Goal: Task Accomplishment & Management: Use online tool/utility

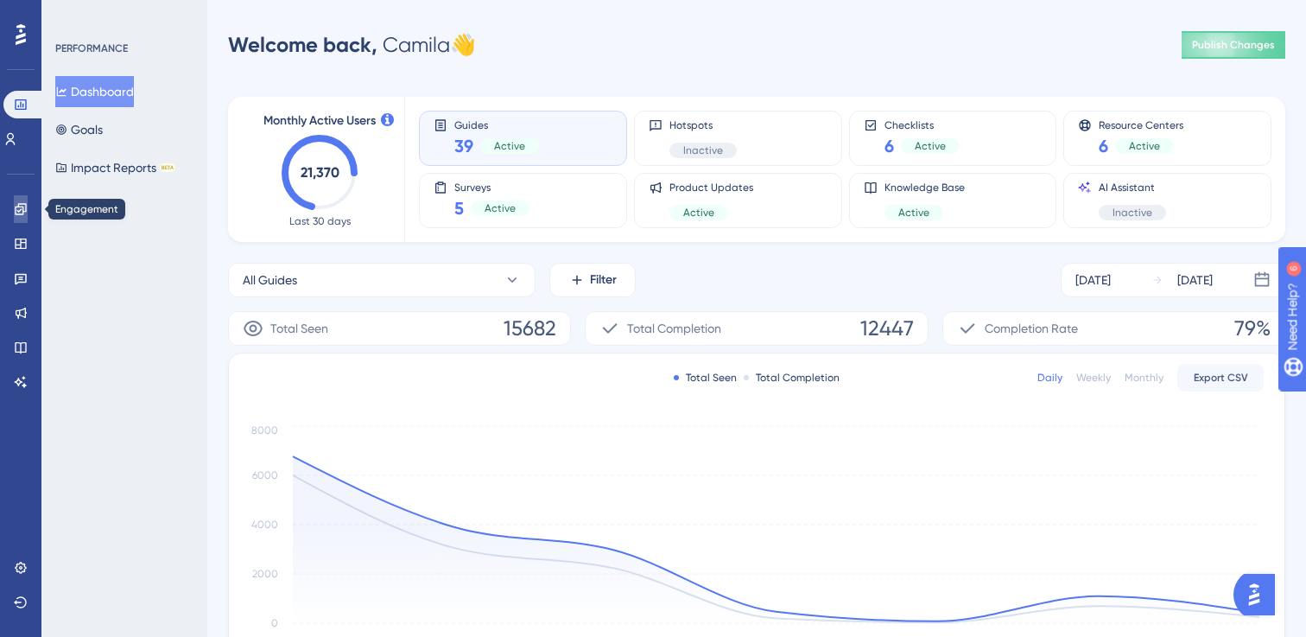
click at [23, 213] on icon at bounding box center [21, 209] width 14 height 14
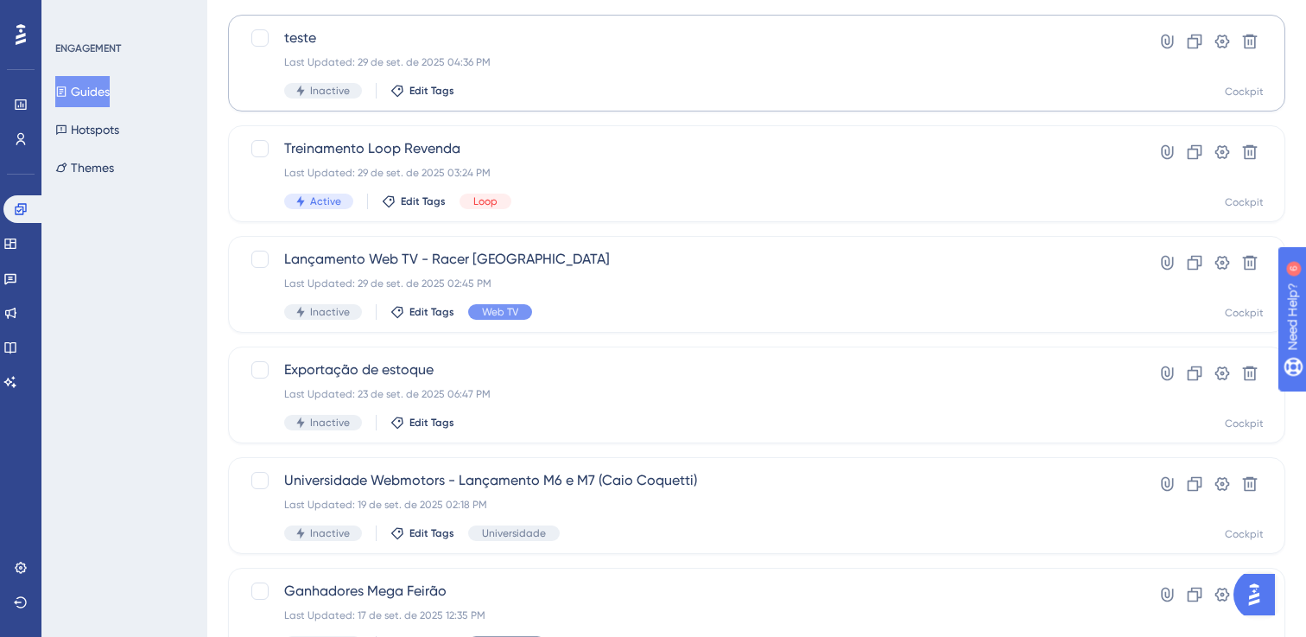
scroll to position [151, 0]
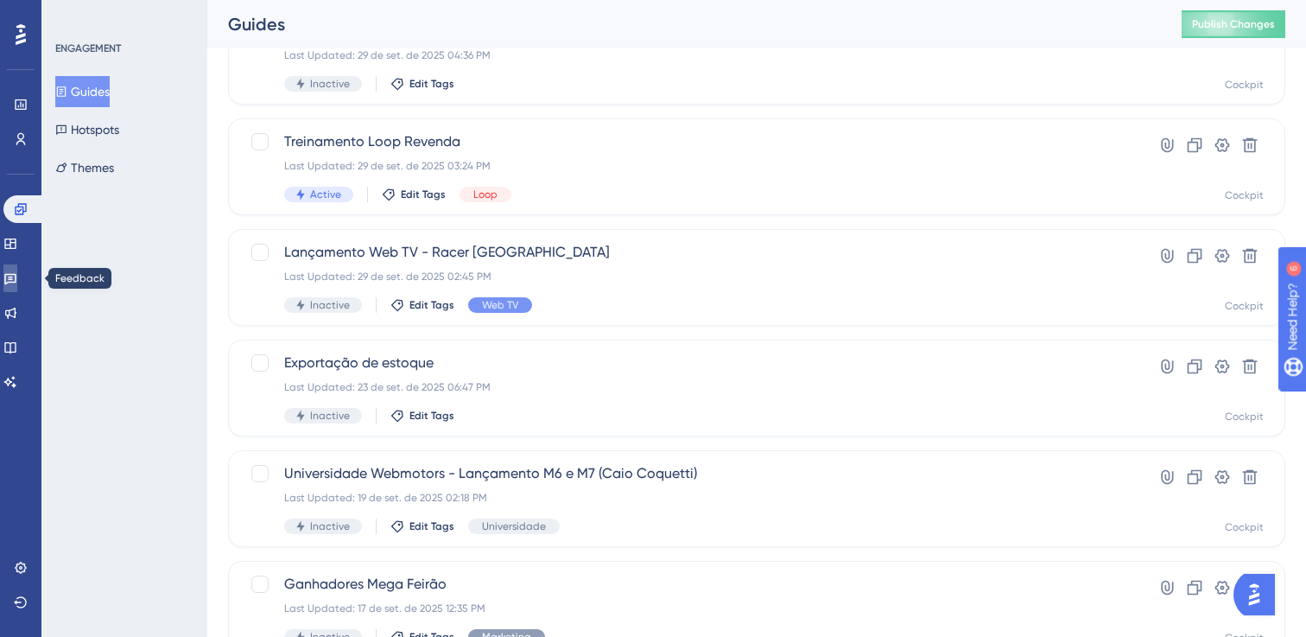
click at [17, 284] on icon at bounding box center [10, 278] width 14 height 14
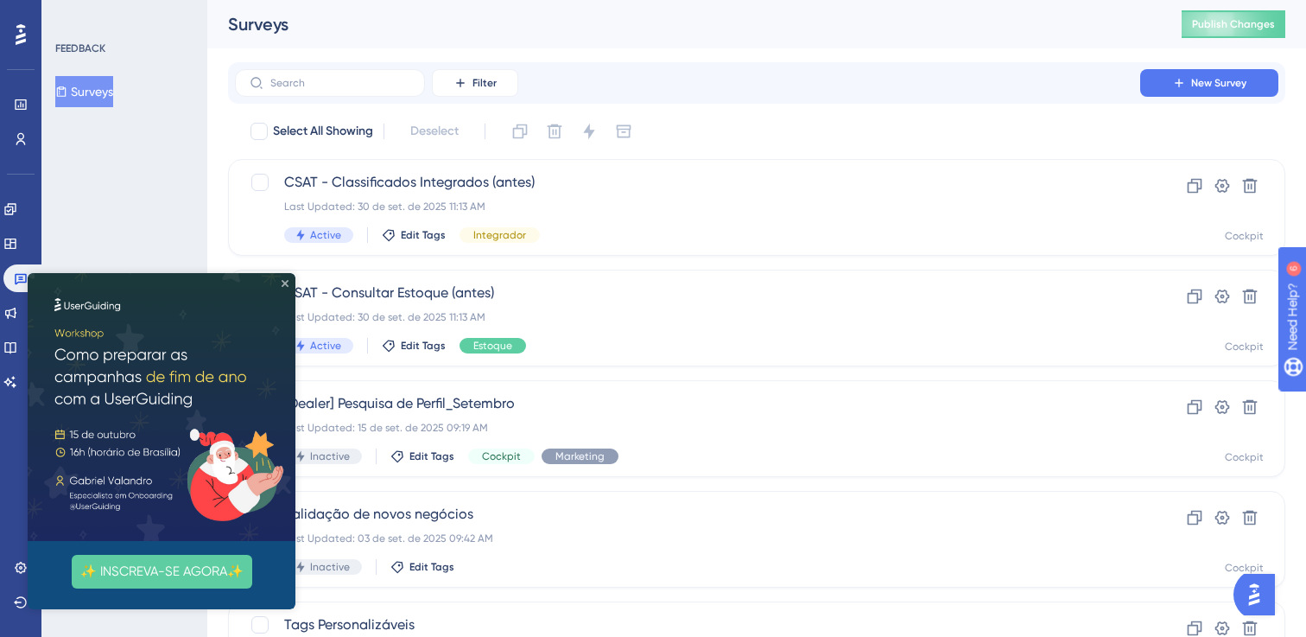
click at [287, 281] on icon "Close Preview" at bounding box center [285, 283] width 7 height 7
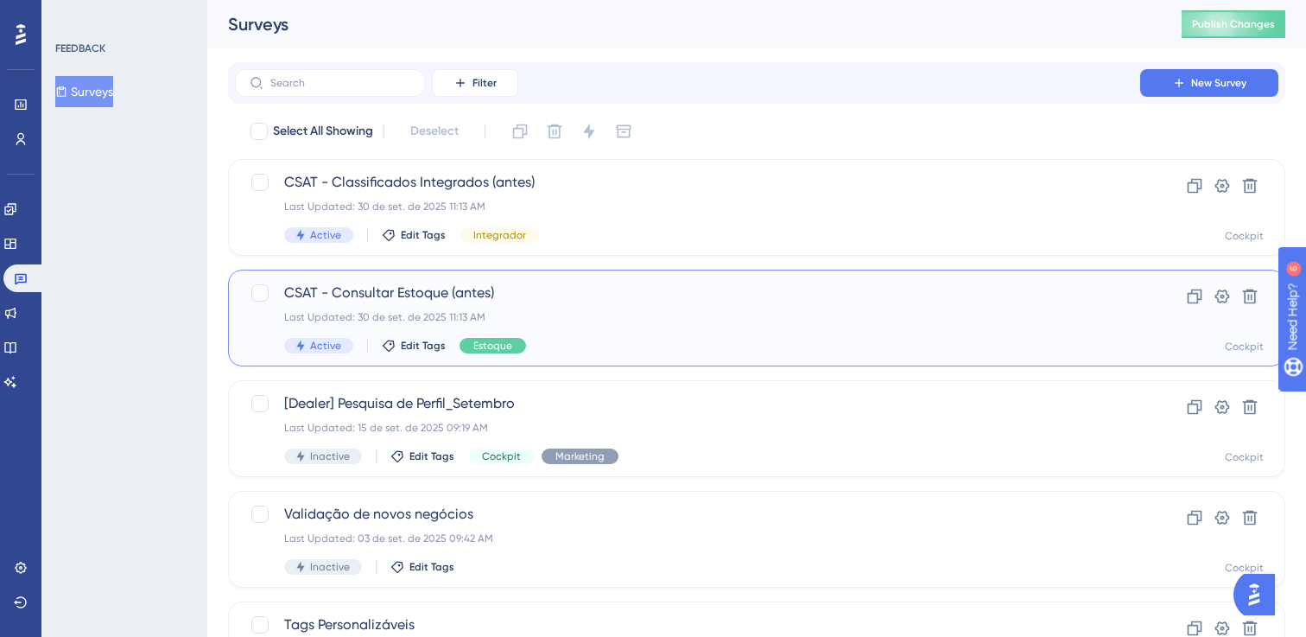
click at [474, 296] on span "CSAT - Consultar Estoque (antes)" at bounding box center [687, 293] width 807 height 21
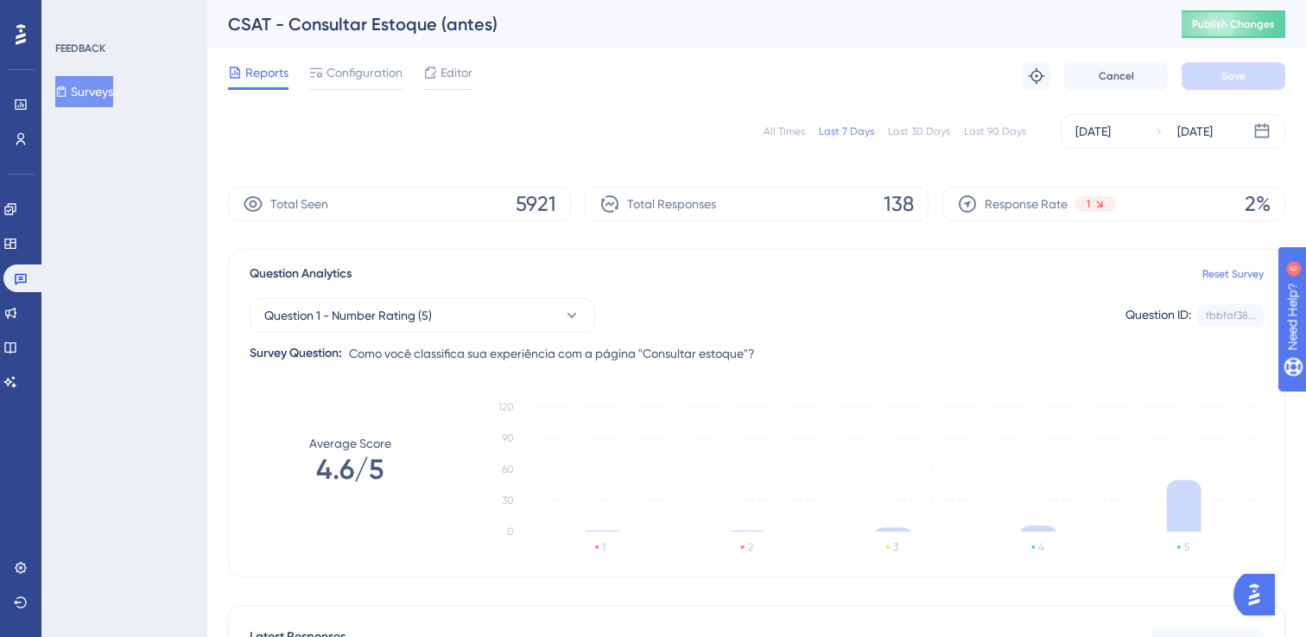
click at [357, 79] on span "Configuration" at bounding box center [365, 72] width 76 height 21
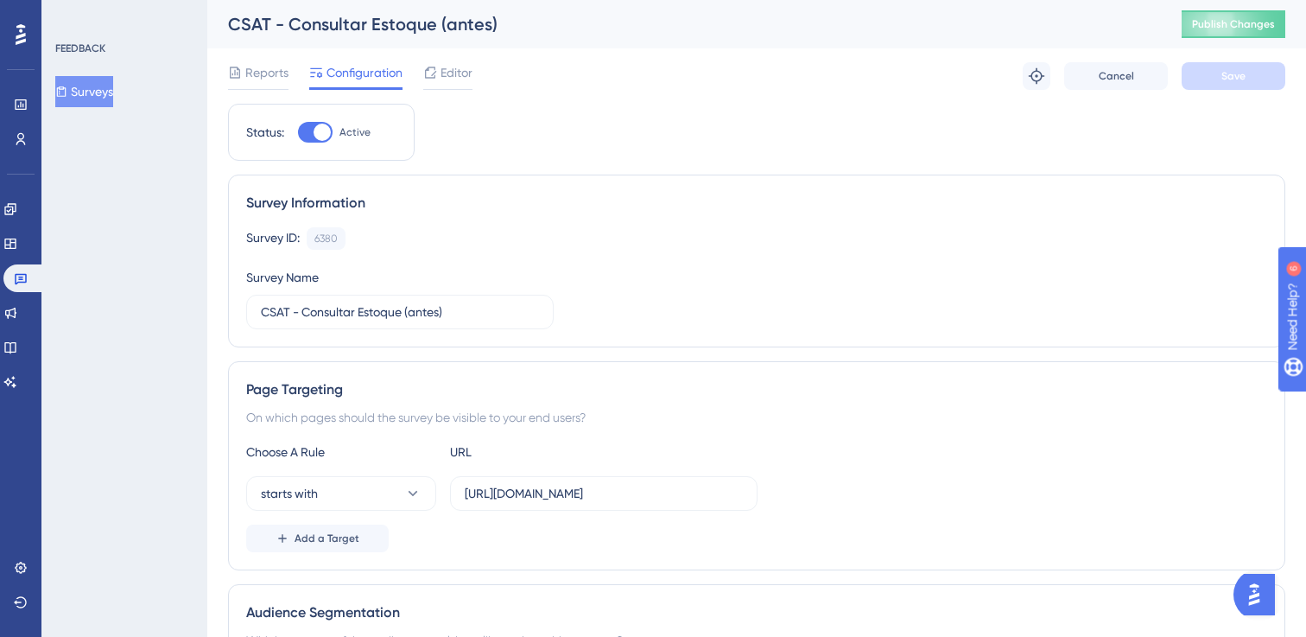
click at [109, 93] on button "Surveys" at bounding box center [84, 91] width 58 height 31
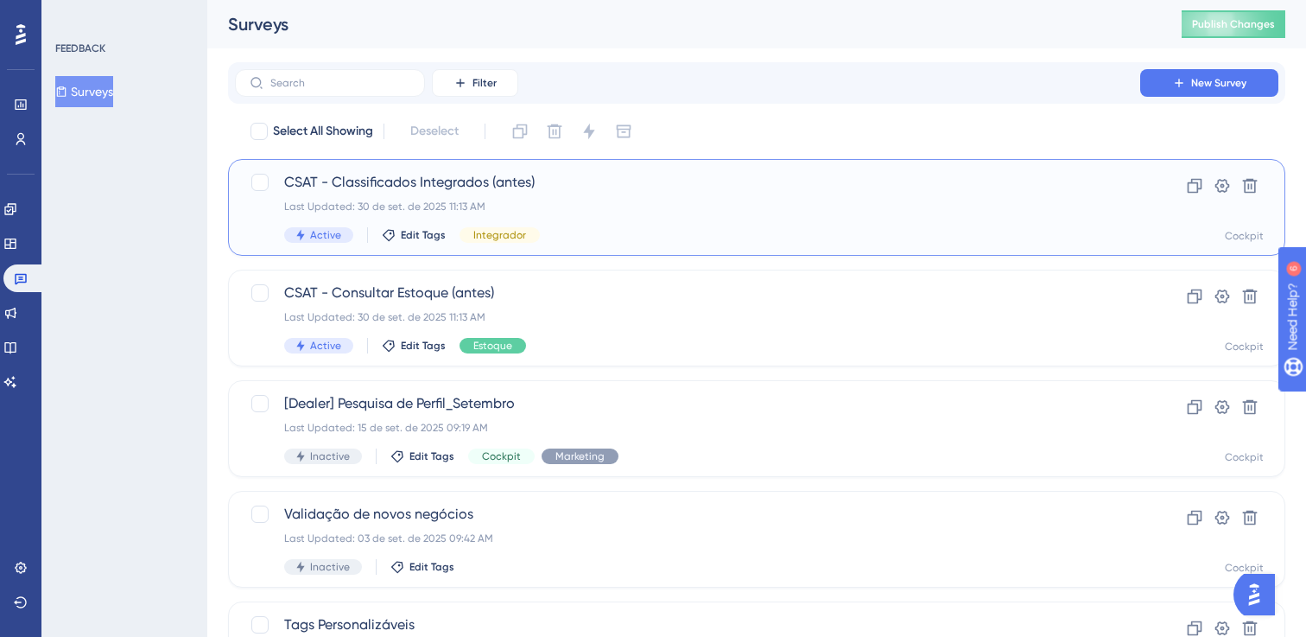
click at [413, 178] on span "CSAT - Classificados Integrados (antes)" at bounding box center [687, 182] width 807 height 21
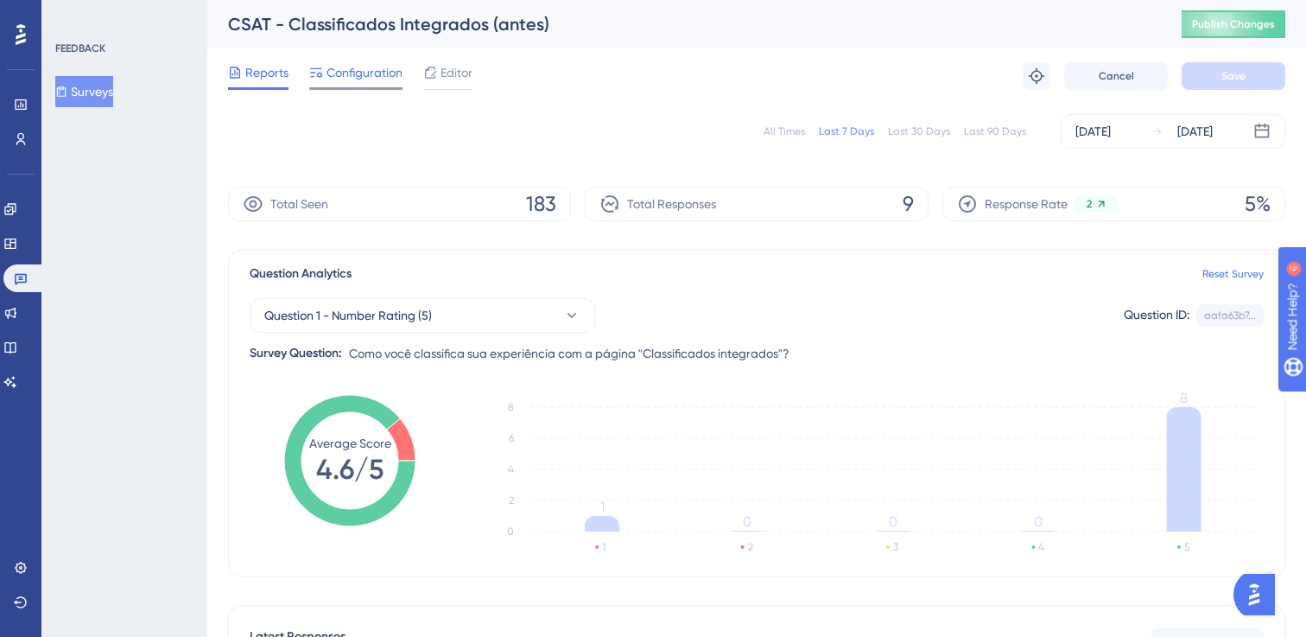
click at [327, 73] on span "Configuration" at bounding box center [365, 72] width 76 height 21
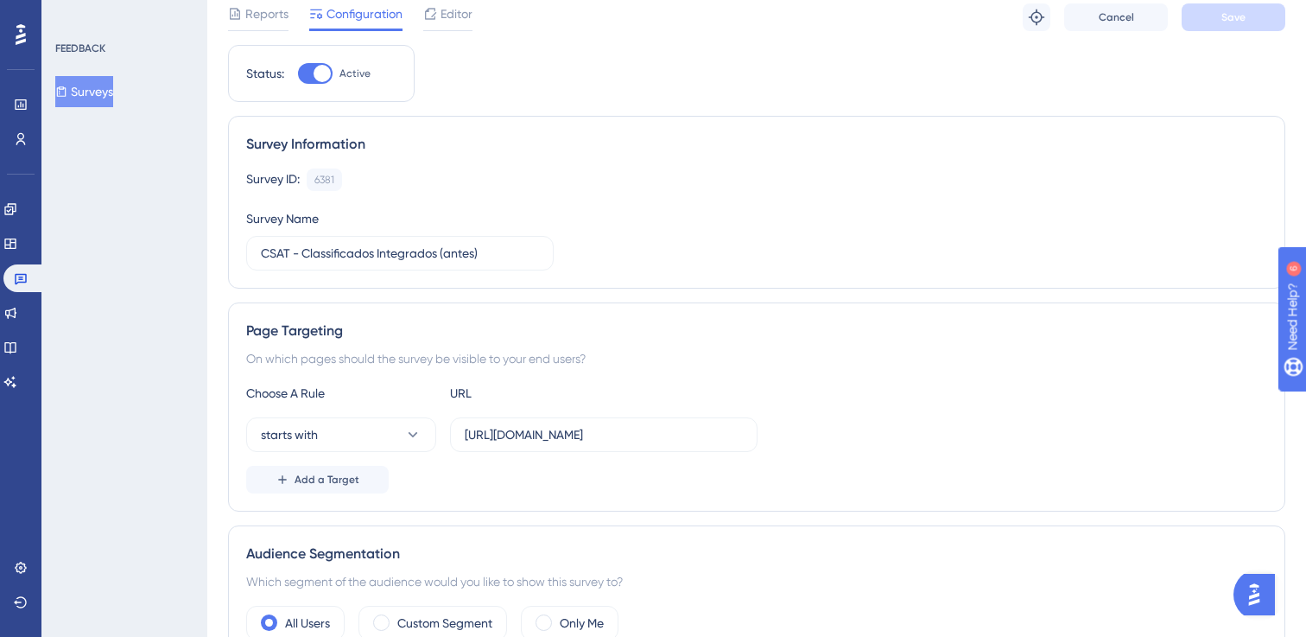
scroll to position [81, 0]
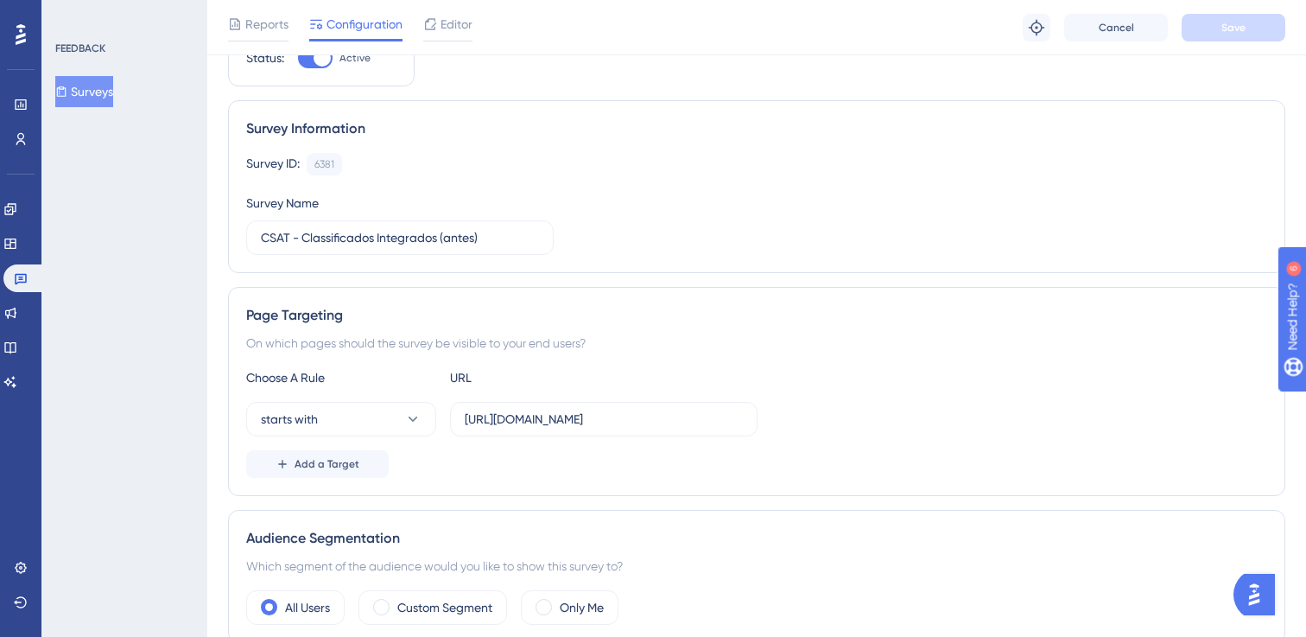
click at [67, 95] on icon at bounding box center [61, 92] width 12 height 12
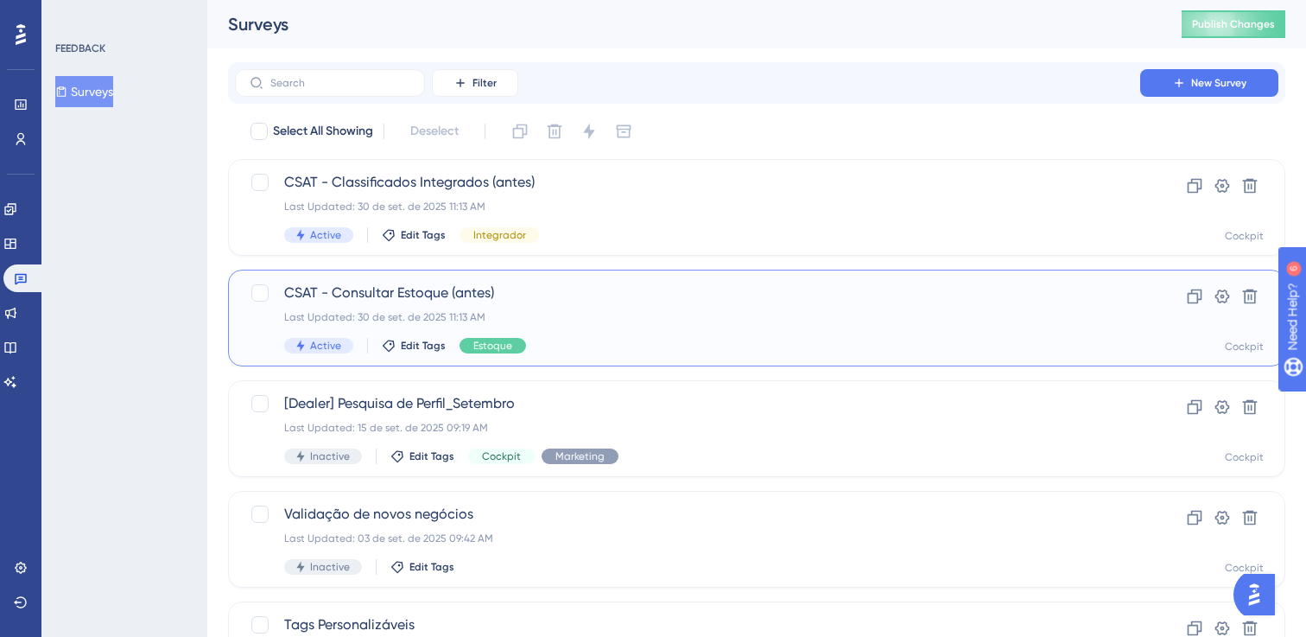
click at [401, 315] on div "Last Updated: 30 de set. de 2025 11:13 AM" at bounding box center [687, 317] width 807 height 14
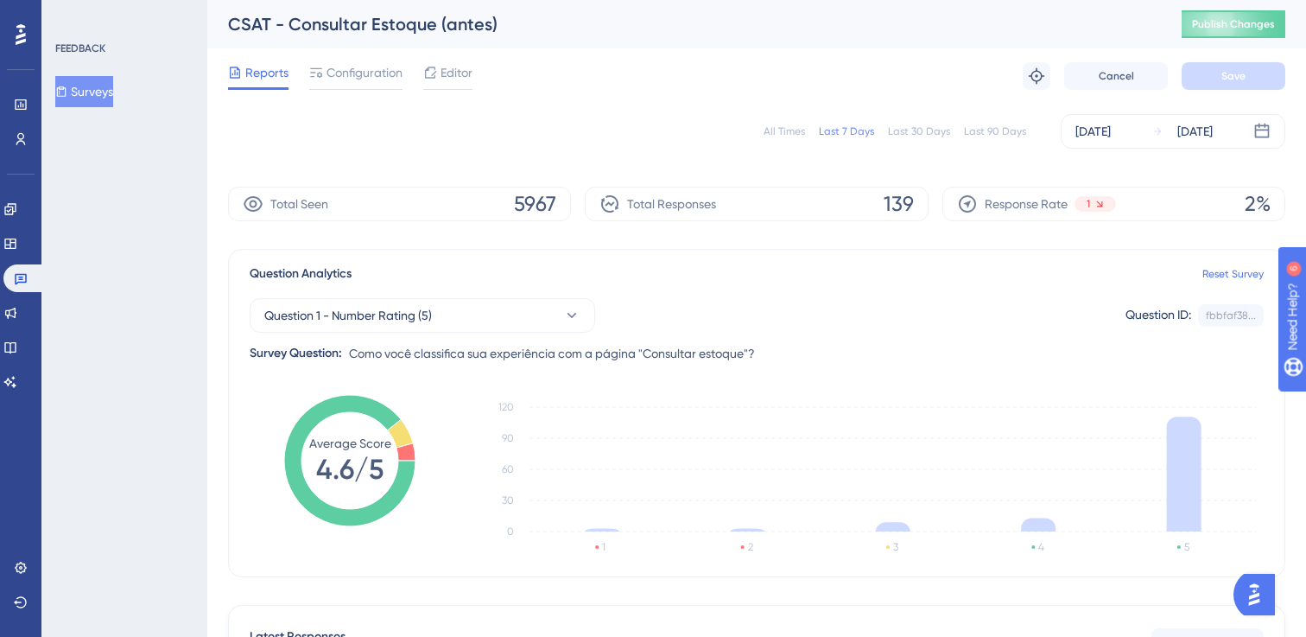
click at [349, 77] on span "Configuration" at bounding box center [365, 72] width 76 height 21
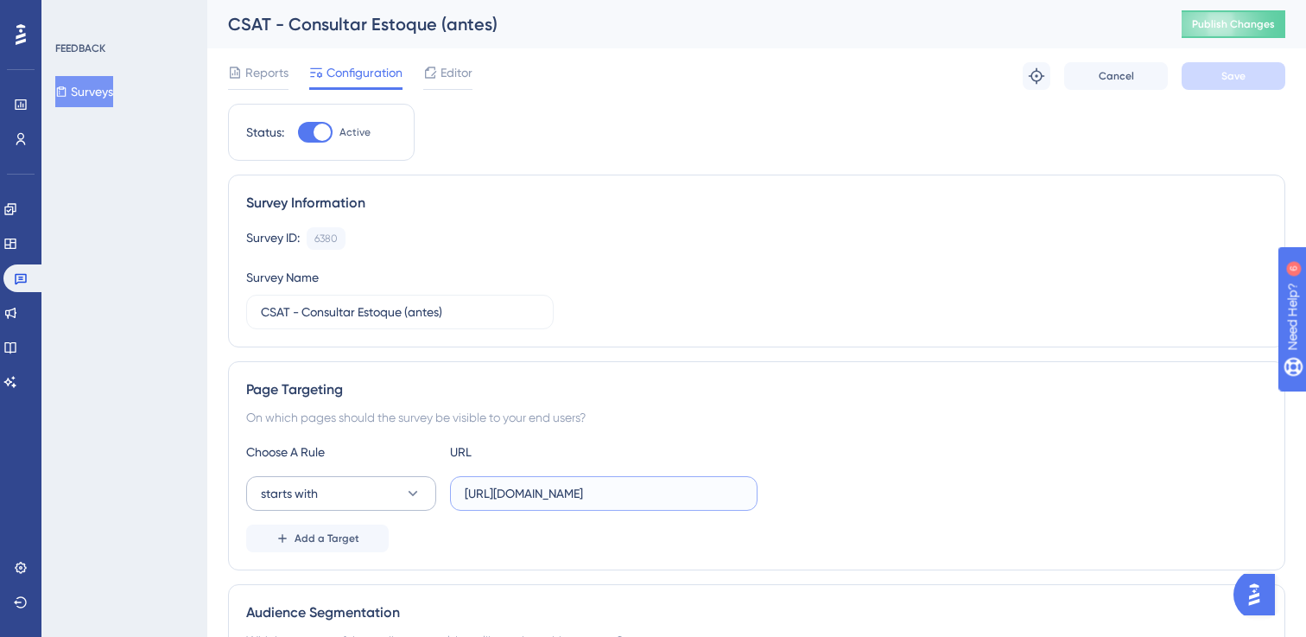
drag, startPoint x: 651, startPoint y: 493, endPoint x: 401, endPoint y: 484, distance: 249.9
click at [401, 484] on div "starts with [URL][DOMAIN_NAME]" at bounding box center [501, 493] width 511 height 35
paste input "?status"
type input "[URL][DOMAIN_NAME]"
click at [1236, 82] on span "Save" at bounding box center [1234, 76] width 24 height 14
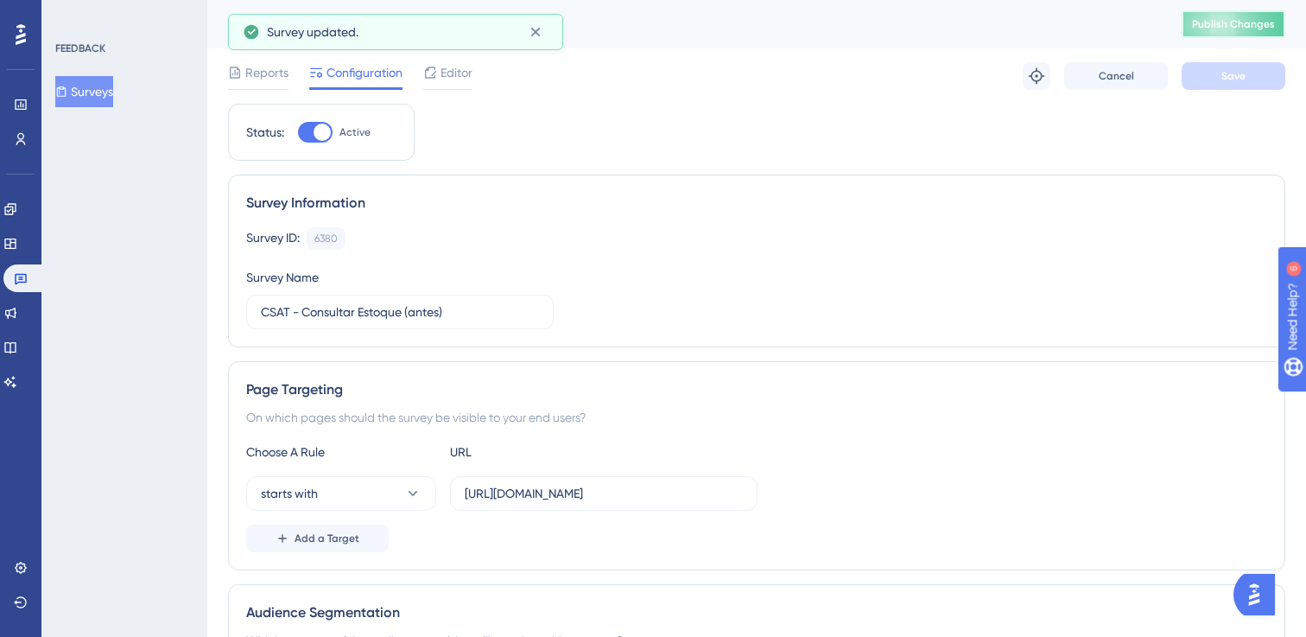
click at [1242, 26] on span "Publish Changes" at bounding box center [1233, 24] width 83 height 14
